Goal: Check status

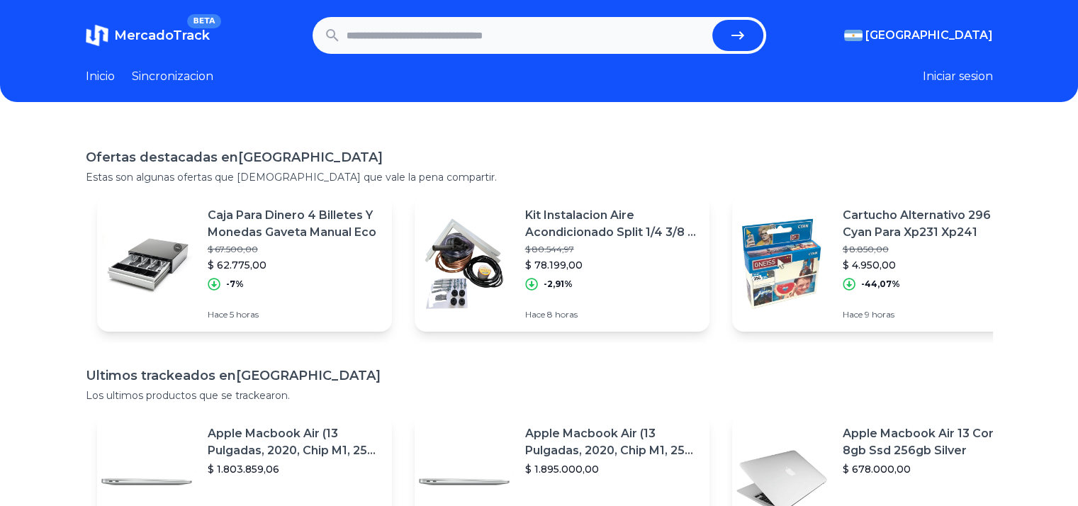
click at [434, 38] on input "text" at bounding box center [527, 35] width 360 height 31
paste input "**********"
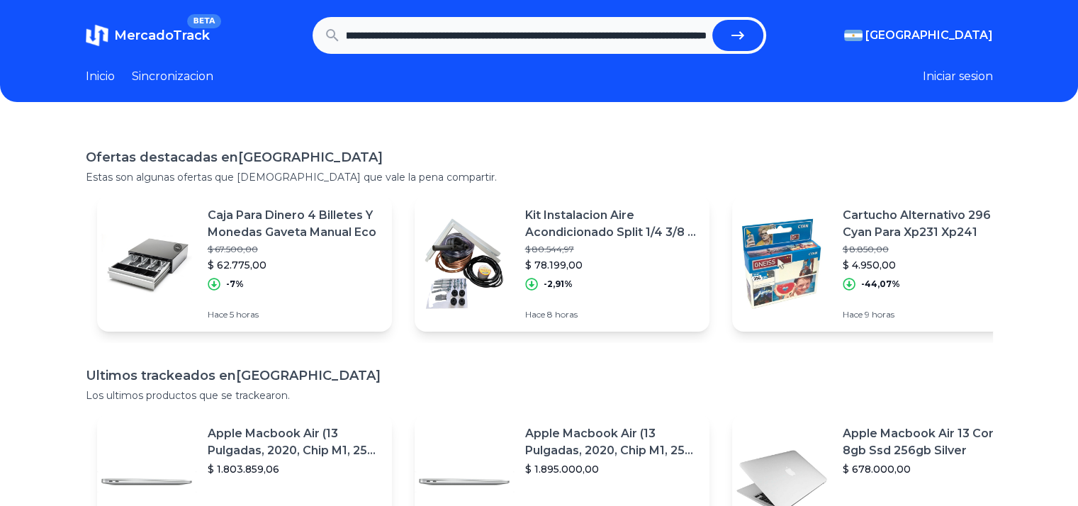
click at [713, 20] on button "submit" at bounding box center [738, 35] width 51 height 31
type input "**********"
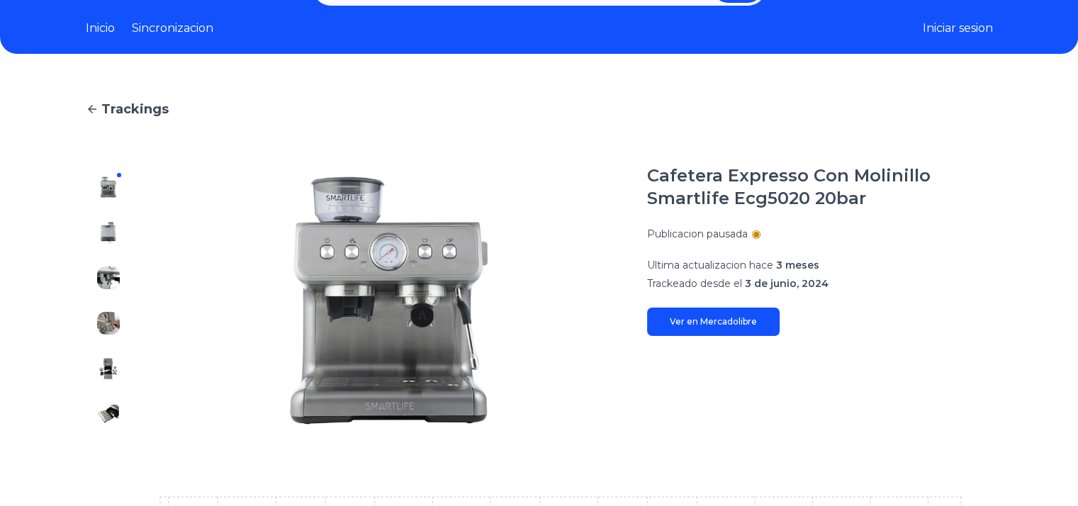
scroll to position [48, 0]
click at [113, 232] on img at bounding box center [108, 232] width 23 height 23
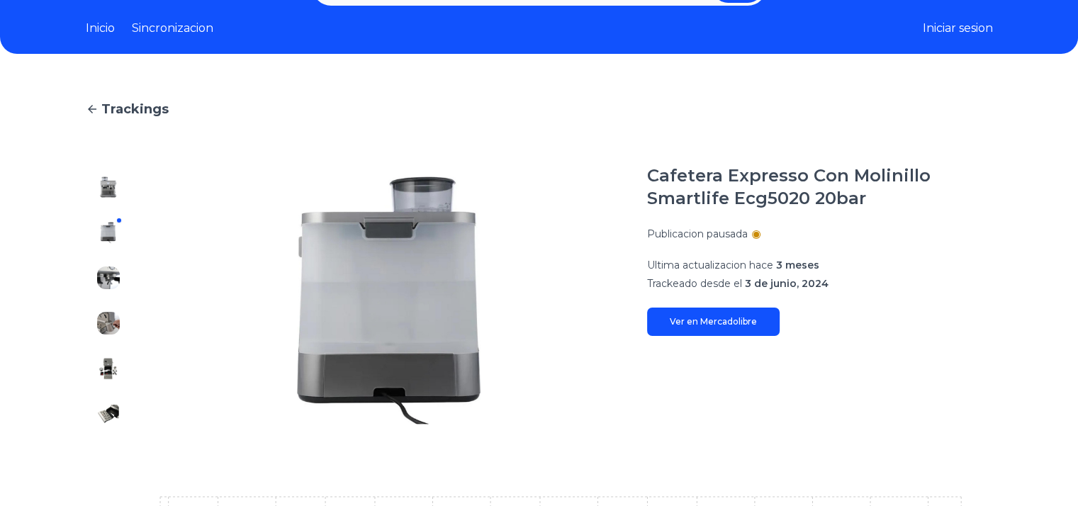
click at [117, 262] on div at bounding box center [108, 300] width 45 height 272
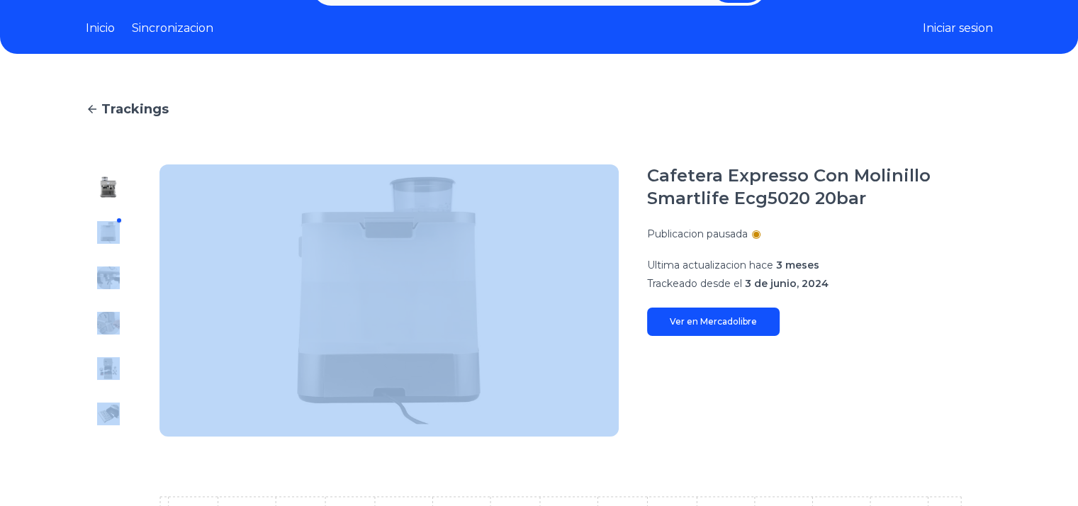
click at [117, 262] on div at bounding box center [108, 300] width 45 height 272
click at [117, 267] on img at bounding box center [108, 278] width 23 height 23
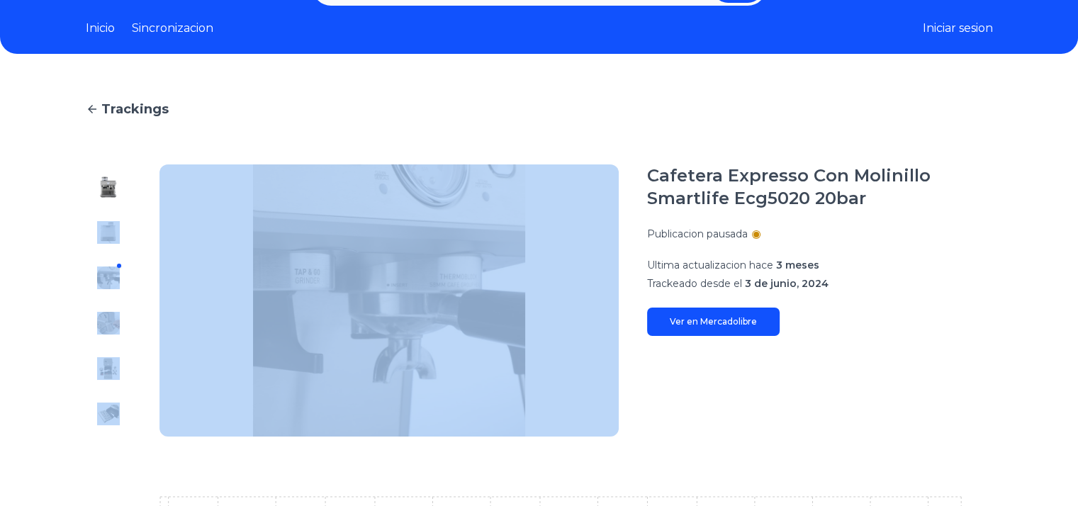
click at [60, 251] on div "Trackings Cafetera Expresso Con Molinillo Smartlife Ecg5020 20bar Publicacion p…" at bounding box center [539, 470] width 1078 height 787
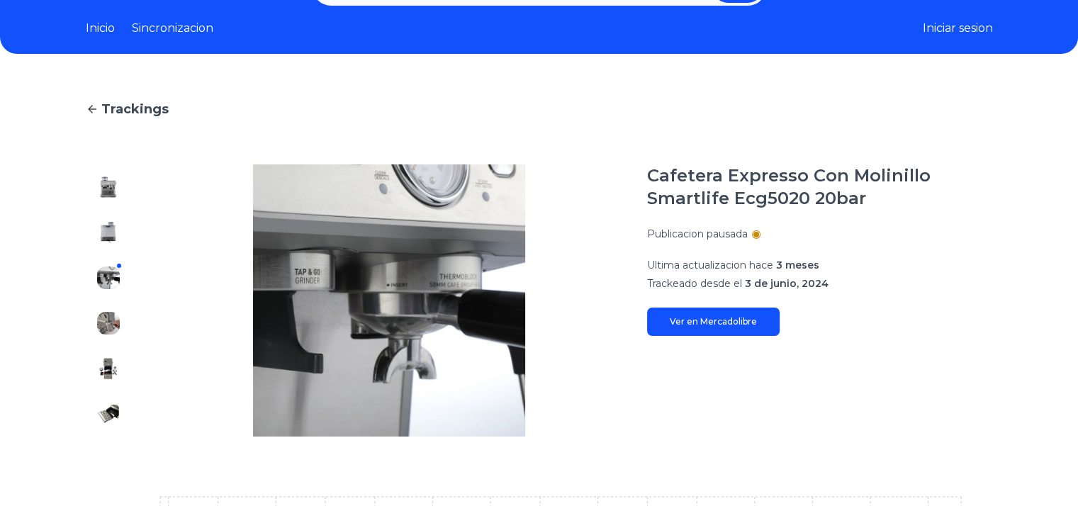
click at [108, 319] on img at bounding box center [108, 323] width 23 height 23
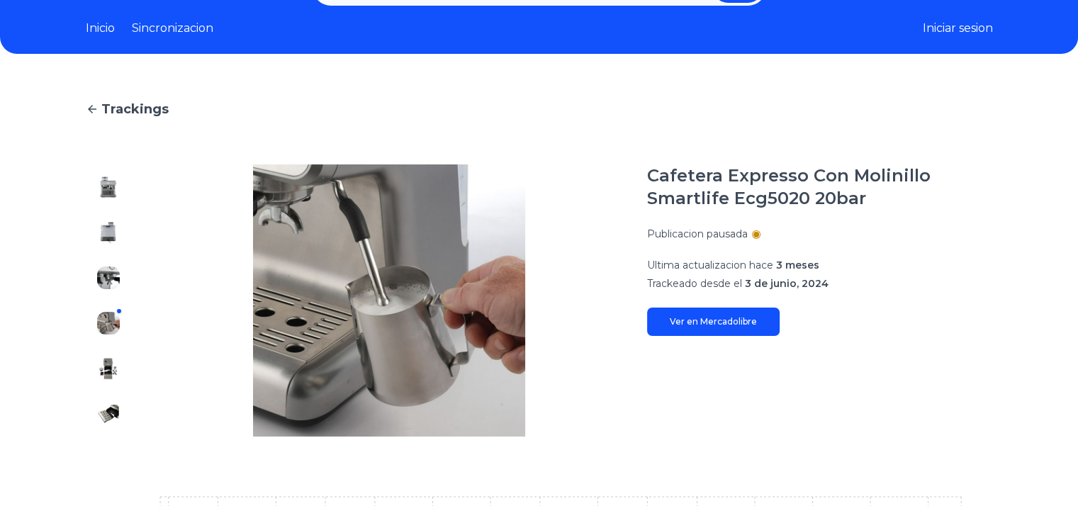
click at [118, 360] on img at bounding box center [108, 368] width 23 height 23
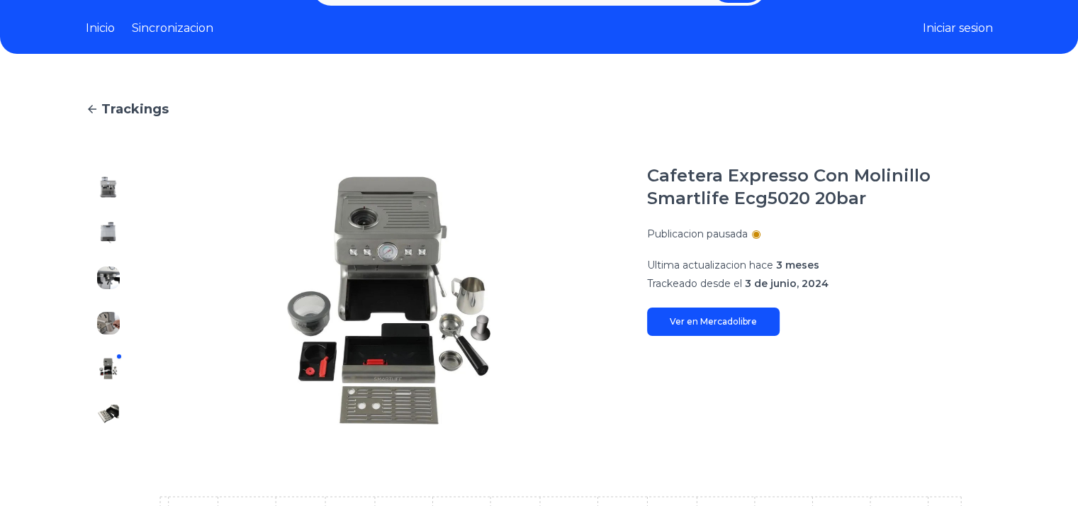
click at [120, 413] on img at bounding box center [108, 414] width 23 height 23
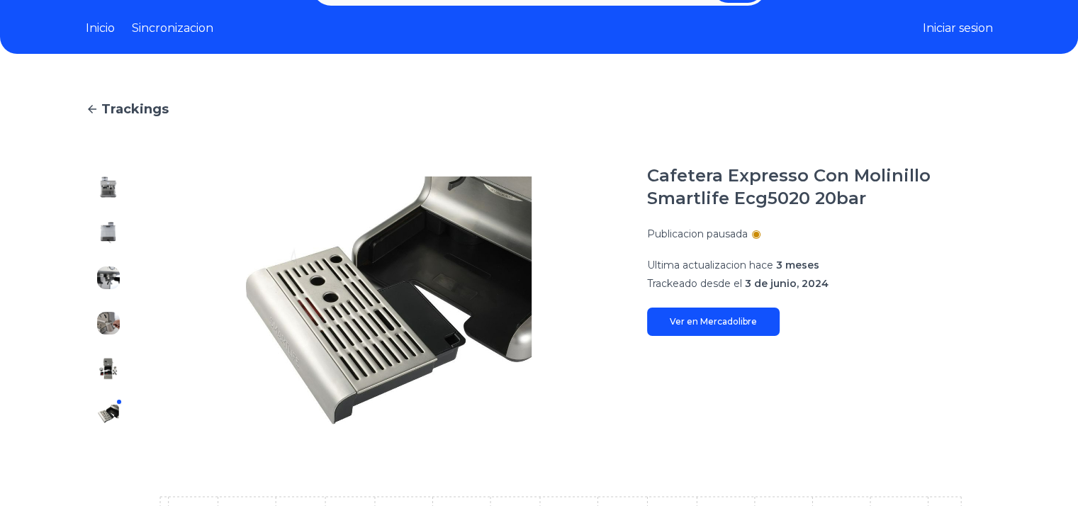
click at [120, 373] on img at bounding box center [108, 368] width 23 height 23
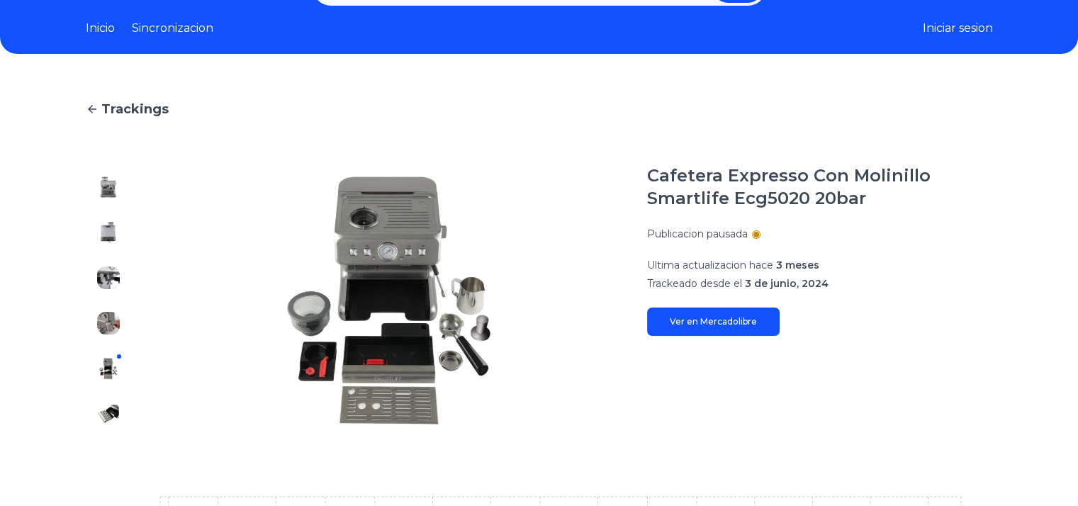
click at [113, 191] on img at bounding box center [108, 187] width 23 height 23
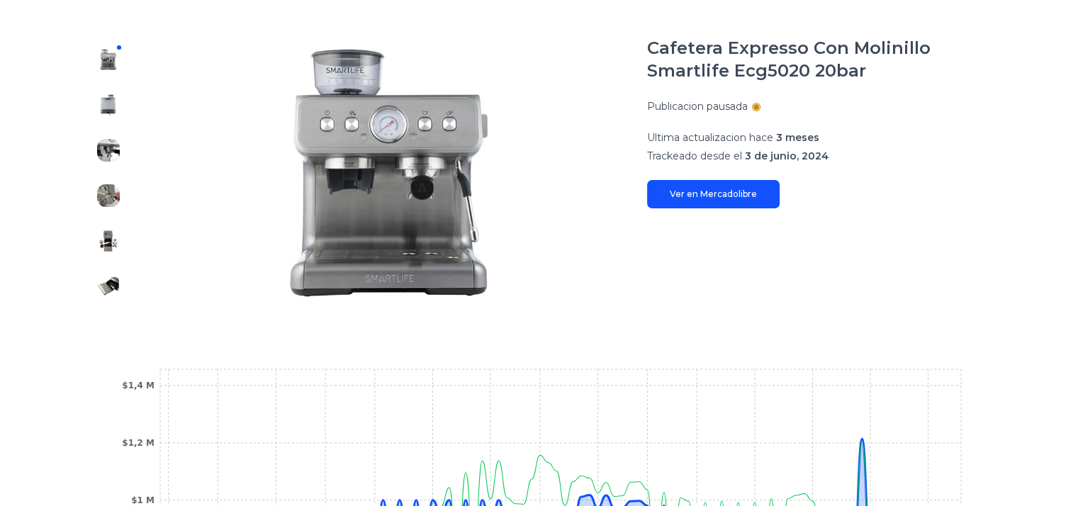
scroll to position [0, 0]
